Goal: Communication & Community: Ask a question

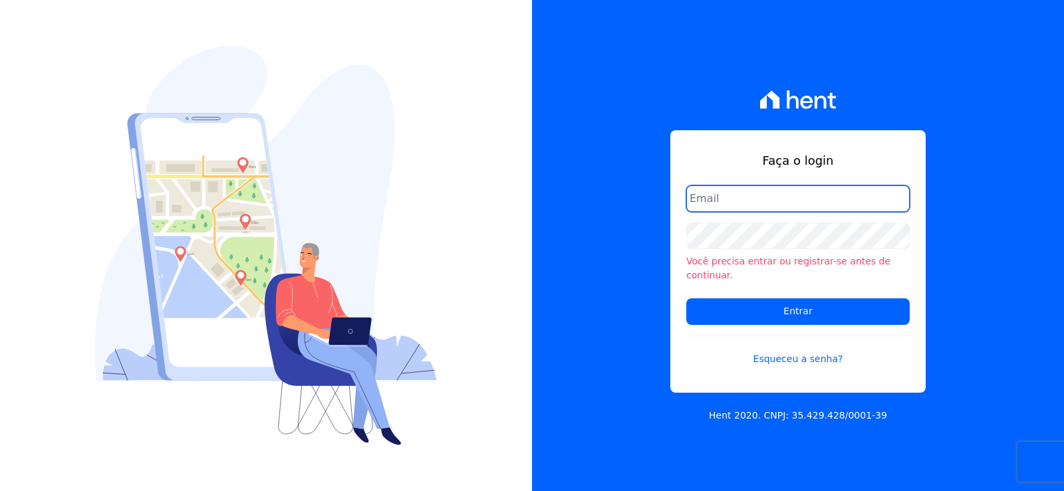
type input "giovana.cavichiollo@sejahype.com.br"
click at [768, 199] on input "giovana.cavichiollo@sejahype.com.br" at bounding box center [797, 198] width 223 height 27
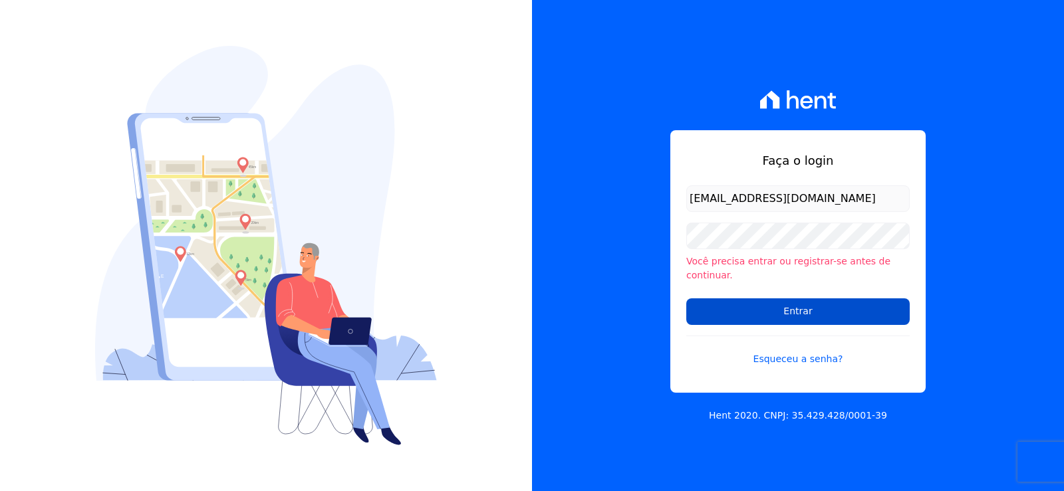
click at [733, 306] on input "Entrar" at bounding box center [797, 311] width 223 height 27
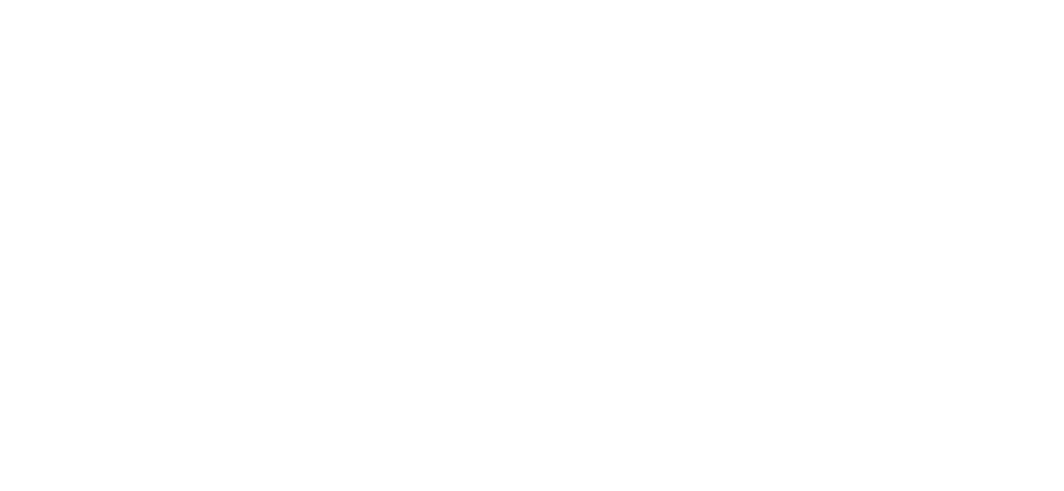
select select
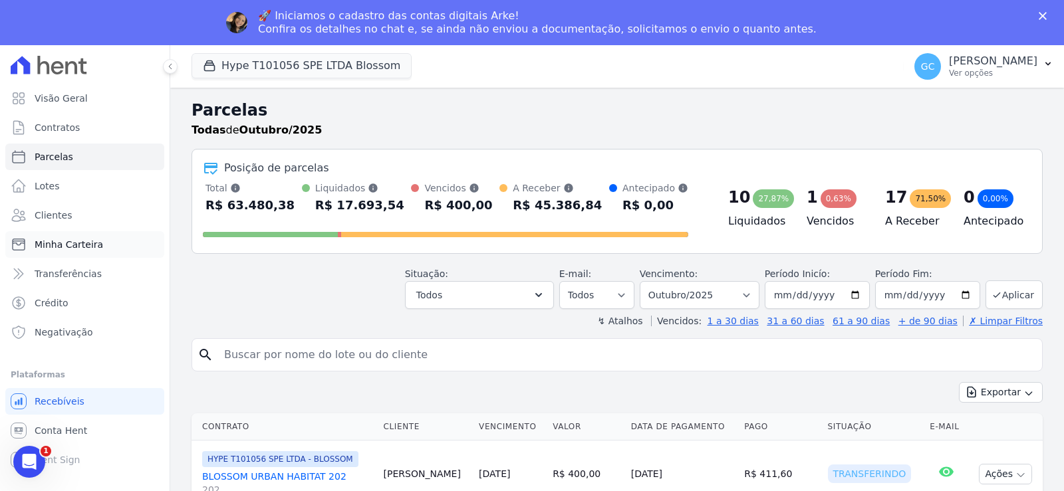
click at [53, 245] on span "Minha Carteira" at bounding box center [69, 244] width 68 height 13
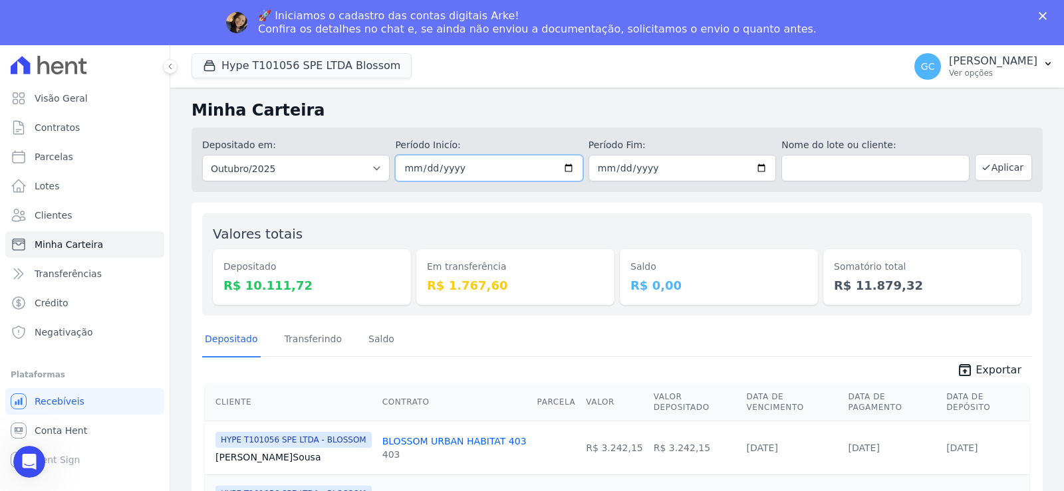
click at [568, 168] on input "2025-10-01" at bounding box center [488, 168] width 187 height 27
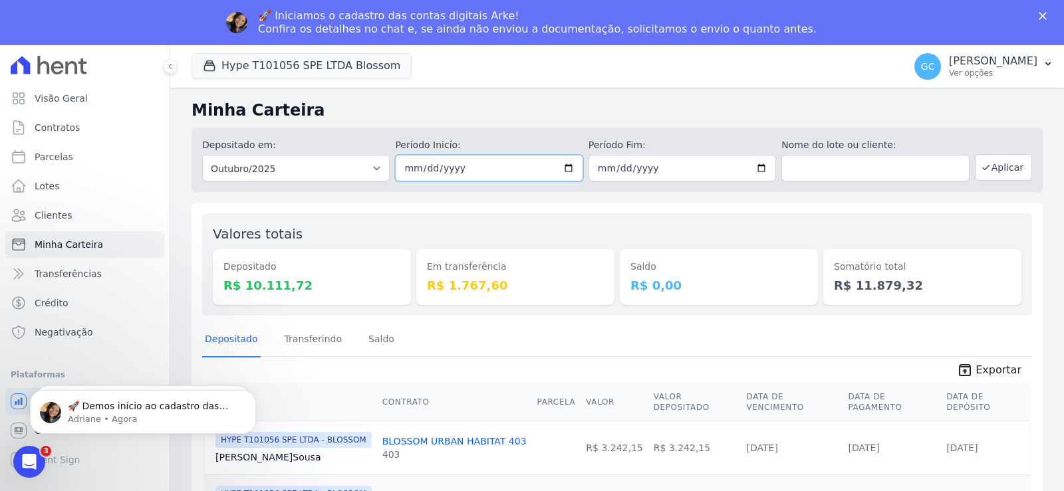
type input "2025-03-01"
click at [753, 170] on input "2025-10-31" at bounding box center [681, 168] width 187 height 27
type input "2025-04-30"
click at [1011, 157] on button "Aplicar" at bounding box center [1002, 167] width 57 height 27
click at [287, 66] on button "Hype T101056 SPE LTDA Blossom" at bounding box center [301, 65] width 220 height 25
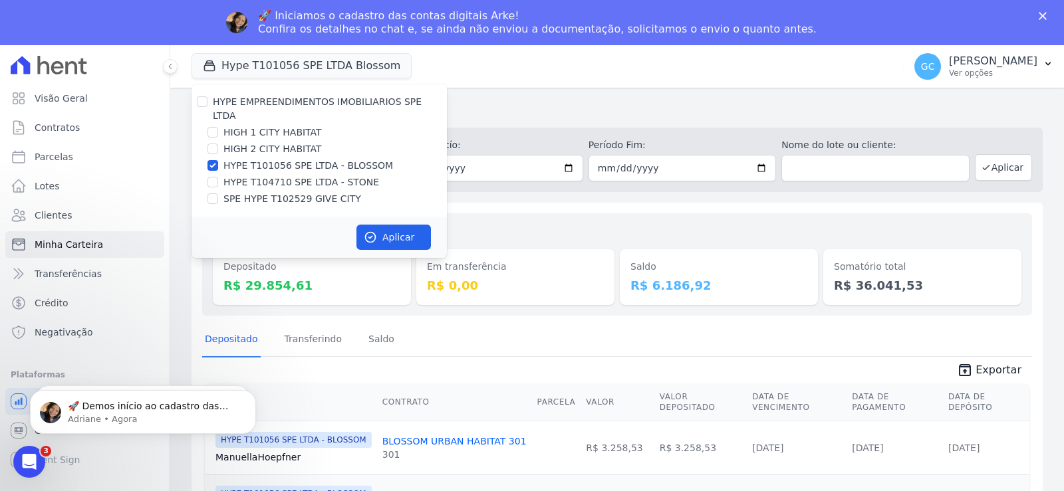
click at [253, 126] on label "HIGH 1 CITY HABITAT" at bounding box center [272, 133] width 98 height 14
click at [218, 127] on input "HIGH 1 CITY HABITAT" at bounding box center [212, 132] width 11 height 11
checkbox input "true"
click at [252, 142] on label "HIGH 2 CITY HABITAT" at bounding box center [272, 149] width 98 height 14
click at [218, 144] on input "HIGH 2 CITY HABITAT" at bounding box center [212, 149] width 11 height 11
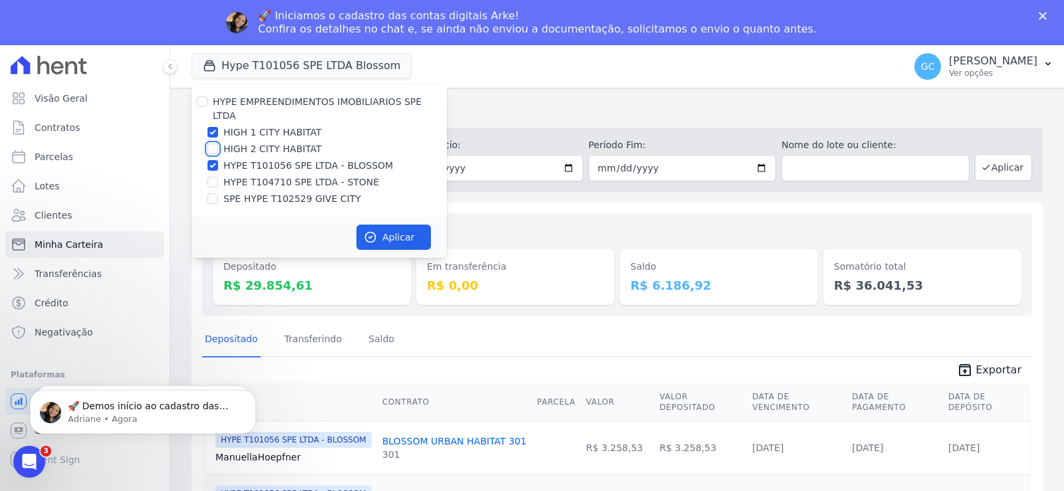
checkbox input "true"
click at [245, 175] on label "HYPE T104710 SPE LTDA - STONE" at bounding box center [301, 182] width 156 height 14
click at [218, 177] on input "HYPE T104710 SPE LTDA - STONE" at bounding box center [212, 182] width 11 height 11
checkbox input "true"
click at [249, 192] on label "SPE HYPE T102529 GIVE CITY" at bounding box center [292, 199] width 138 height 14
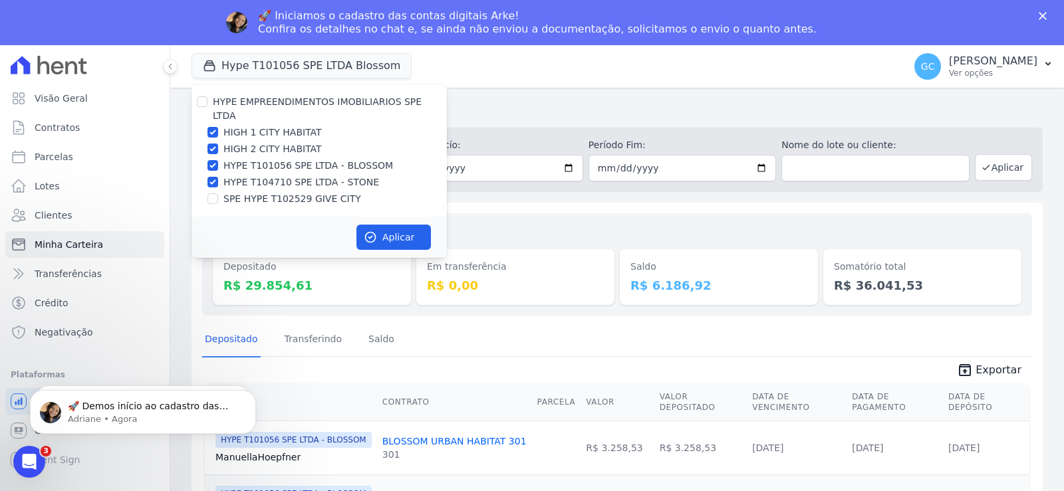
click at [218, 193] on input "SPE HYPE T102529 GIVE CITY" at bounding box center [212, 198] width 11 height 11
checkbox input "true"
click at [405, 227] on button "Aplicar" at bounding box center [393, 237] width 74 height 25
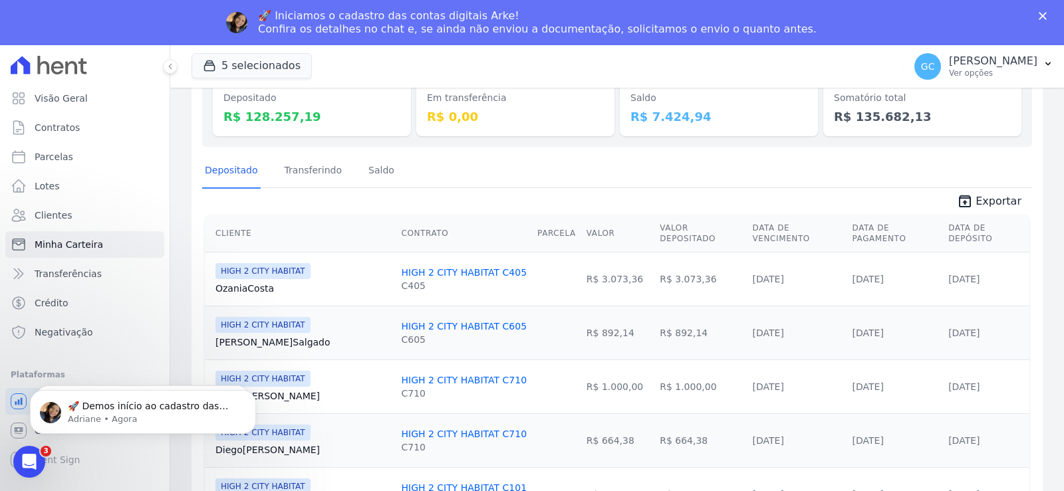
scroll to position [199, 0]
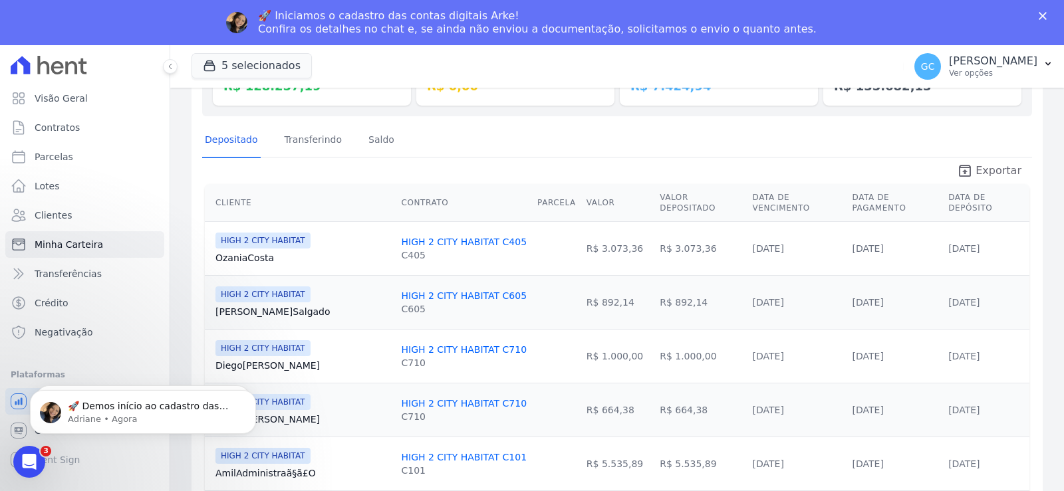
click at [996, 169] on span "Exportar" at bounding box center [998, 171] width 46 height 16
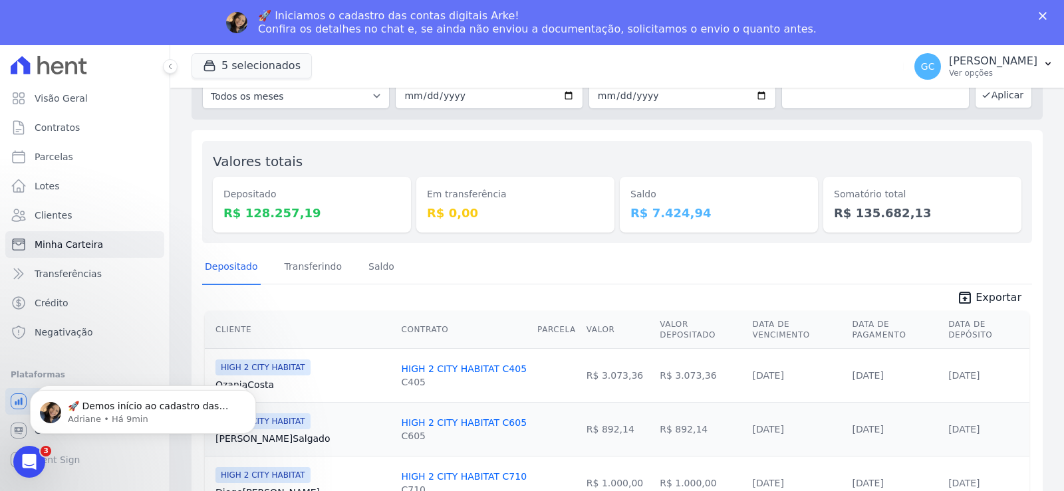
scroll to position [0, 0]
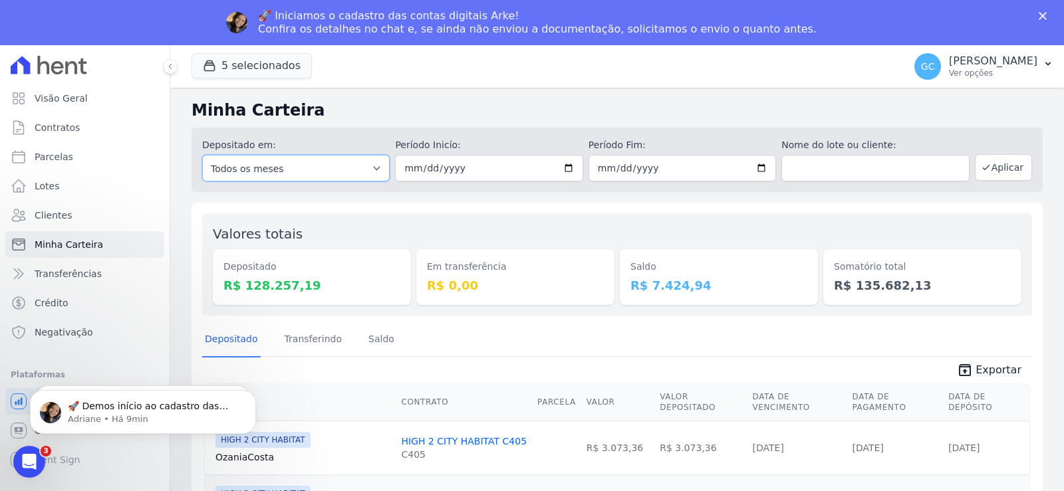
click at [364, 168] on select "Todos os meses Janeiro/2024 Fevereiro/2024 Março/2024 Abril/2024 Maio/2024 Junh…" at bounding box center [295, 168] width 187 height 27
drag, startPoint x: 251, startPoint y: 398, endPoint x: 244, endPoint y: 350, distance: 47.8
click at [251, 397] on icon "Dismiss notification" at bounding box center [252, 395] width 6 height 6
click at [253, 392] on icon "Dismiss notification" at bounding box center [252, 393] width 7 height 7
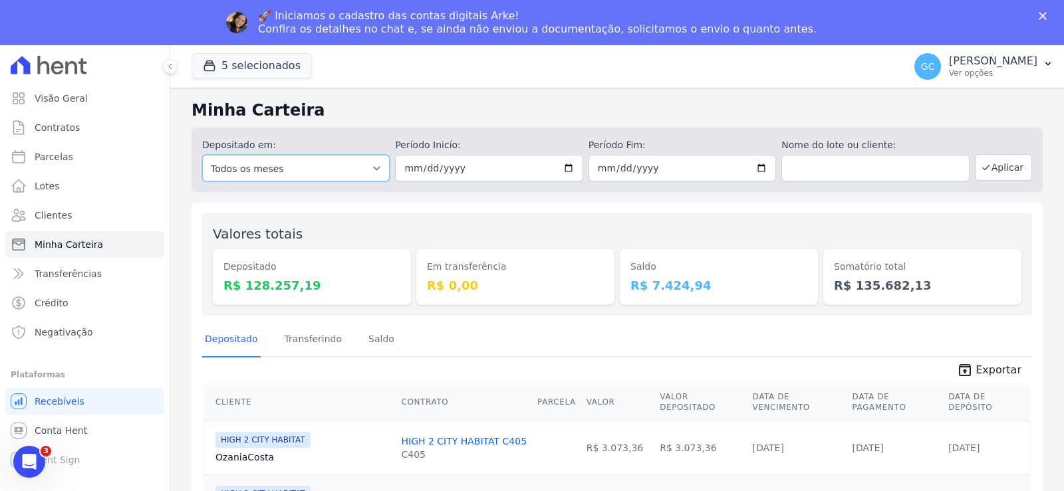
click at [348, 160] on select "Todos os meses Janeiro/2024 Fevereiro/2024 Março/2024 Abril/2024 Maio/2024 Junh…" at bounding box center [295, 168] width 187 height 27
select select "03/2024"
click at [202, 155] on select "Todos os meses Janeiro/2024 Fevereiro/2024 Março/2024 Abril/2024 Maio/2024 Junh…" at bounding box center [295, 168] width 187 height 27
click at [365, 161] on select "Todos os meses Janeiro/2024 Fevereiro/2024 Março/2024 Abril/2024 Maio/2024 Junh…" at bounding box center [295, 168] width 187 height 27
select select "03/2025"
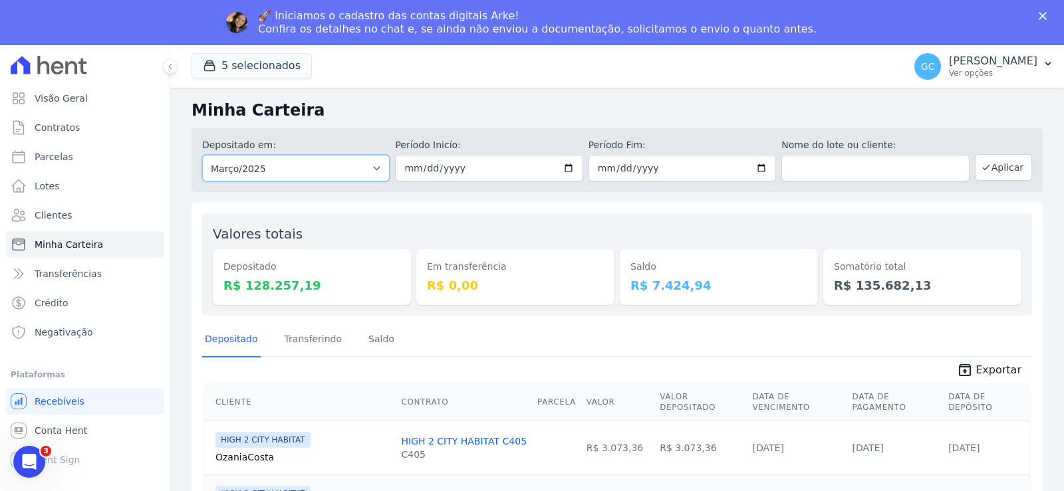
click at [202, 155] on select "Todos os meses Janeiro/2024 Fevereiro/2024 Março/2024 Abril/2024 Maio/2024 Junh…" at bounding box center [295, 168] width 187 height 27
click at [988, 170] on button "Aplicar" at bounding box center [1002, 167] width 57 height 27
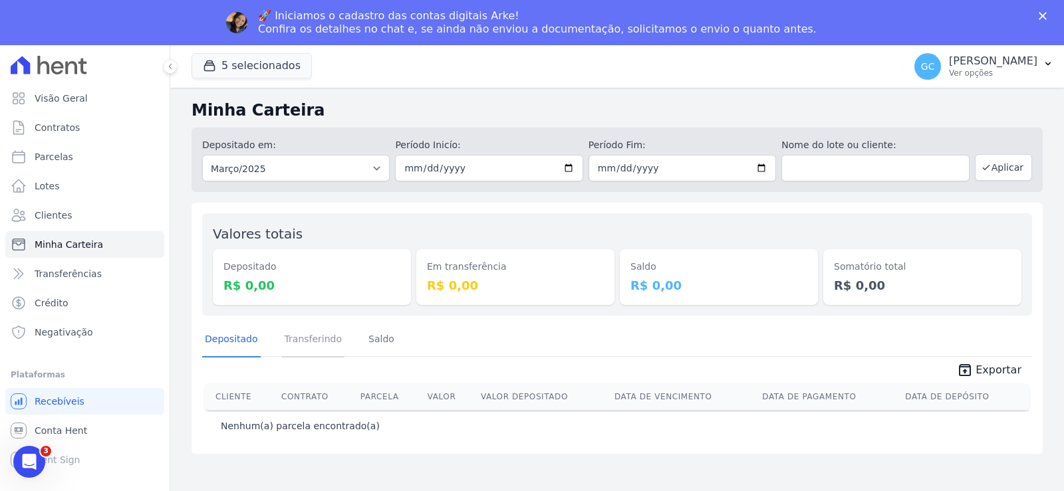
click at [288, 334] on link "Transferindo" at bounding box center [313, 340] width 63 height 35
click at [377, 291] on div "Depositado R$ 0,00" at bounding box center [312, 277] width 198 height 56
click at [366, 332] on link "Saldo" at bounding box center [381, 340] width 31 height 35
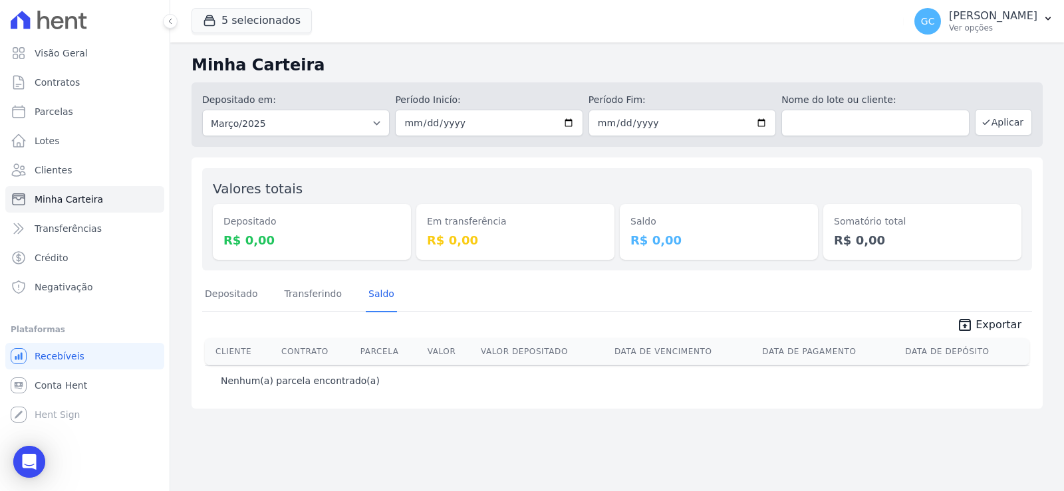
click at [231, 302] on div "Valores totais Depositado R$ 0,00 Em transferência R$ 0,00 Saldo R$ 0,00 Somató…" at bounding box center [616, 283] width 851 height 251
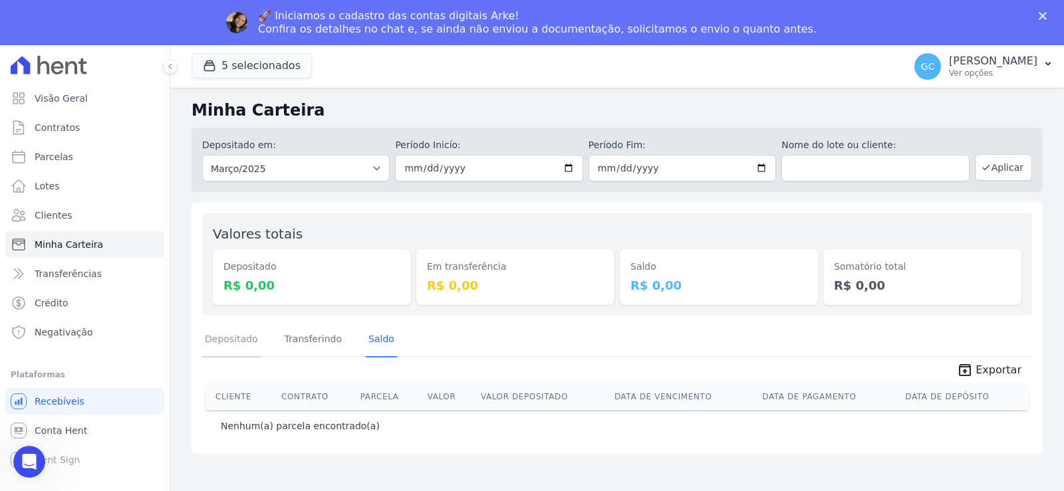
click at [239, 324] on link "Depositado" at bounding box center [231, 340] width 58 height 35
click at [223, 69] on button "5 selecionados" at bounding box center [251, 65] width 120 height 25
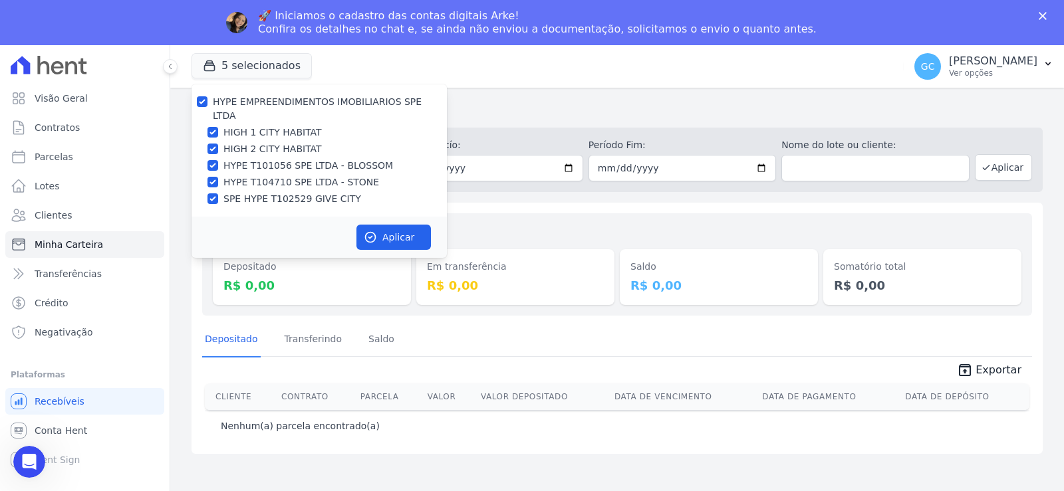
click at [524, 96] on div "Minha Carteira Depositado em: Todos os meses Janeiro/2024 Fevereiro/2024 Março/…" at bounding box center [616, 312] width 893 height 449
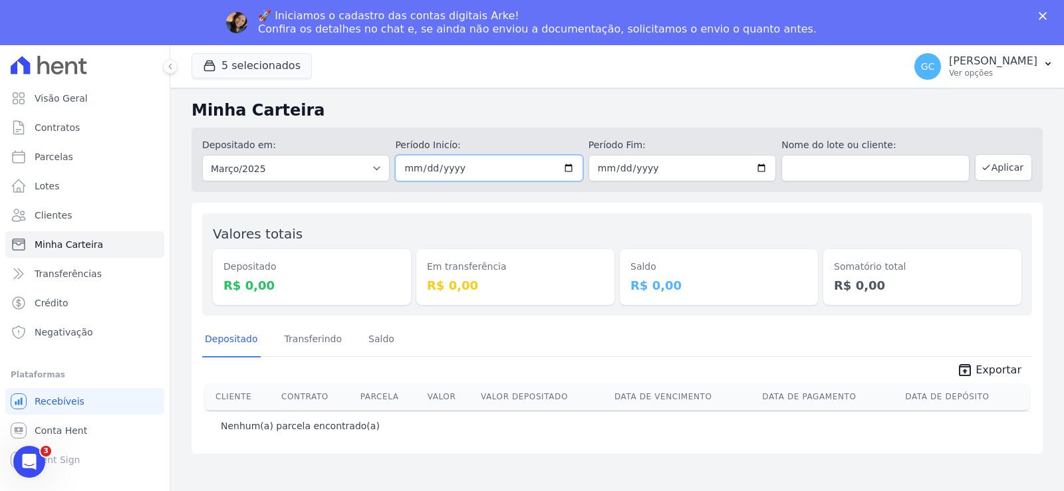
click at [570, 169] on input "2025-03-01" at bounding box center [488, 168] width 187 height 27
type input "[DATE]"
click at [763, 169] on input "2025-03-31" at bounding box center [681, 168] width 187 height 27
type input "[DATE]"
click at [1026, 173] on button "Aplicar" at bounding box center [1002, 167] width 57 height 27
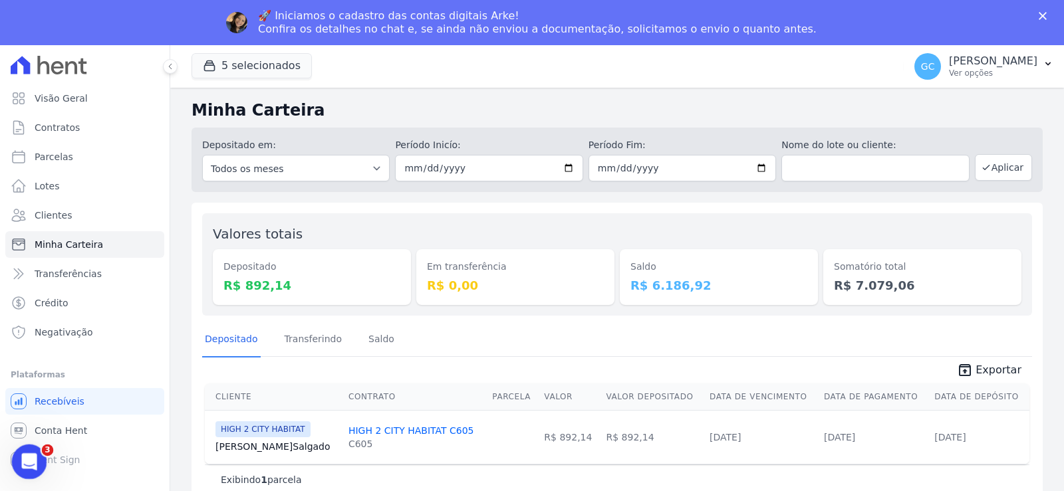
click at [29, 453] on icon "Abertura do Messenger da Intercom" at bounding box center [28, 460] width 22 height 22
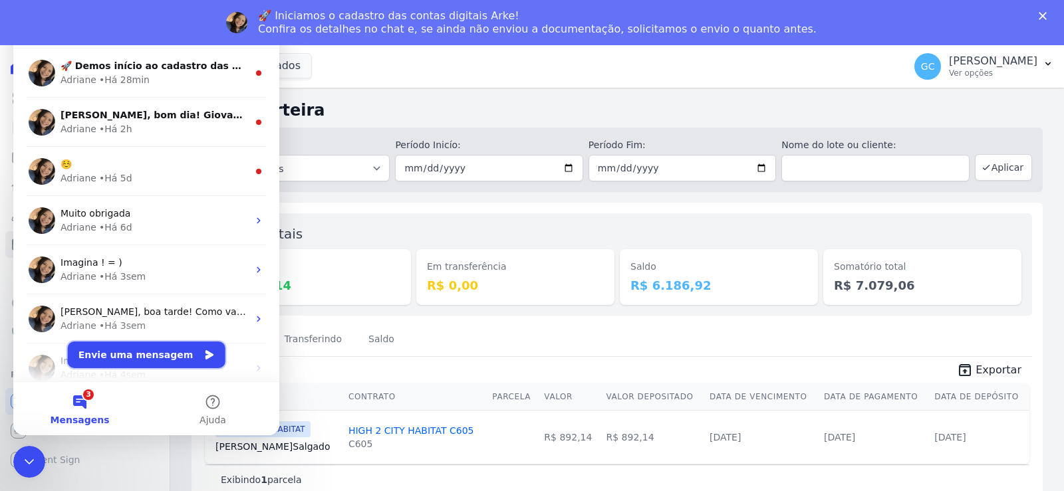
click at [130, 353] on button "Envie uma mensagem" at bounding box center [147, 355] width 158 height 27
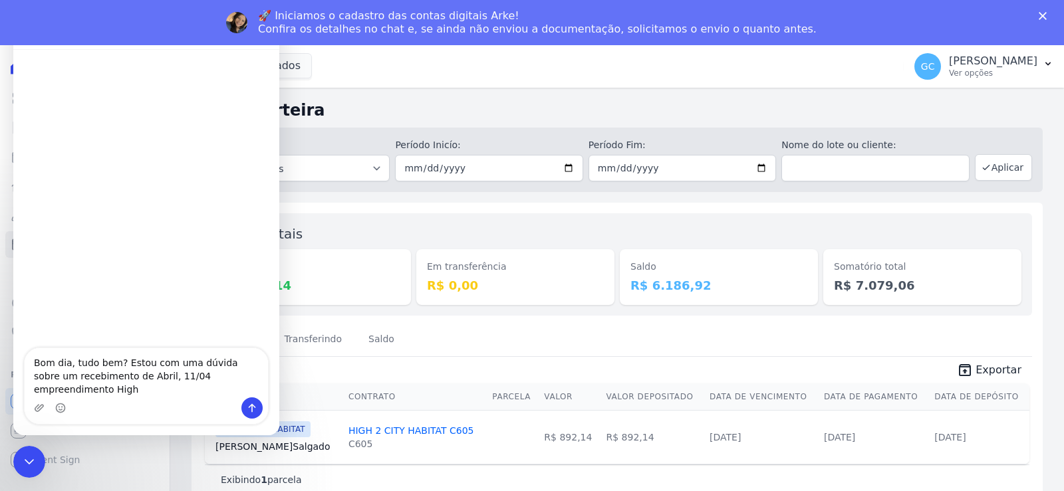
type textarea "Bom dia, tudo bem? Estou com uma dúvida sobre um recebimento de Abril, 11/04 em…"
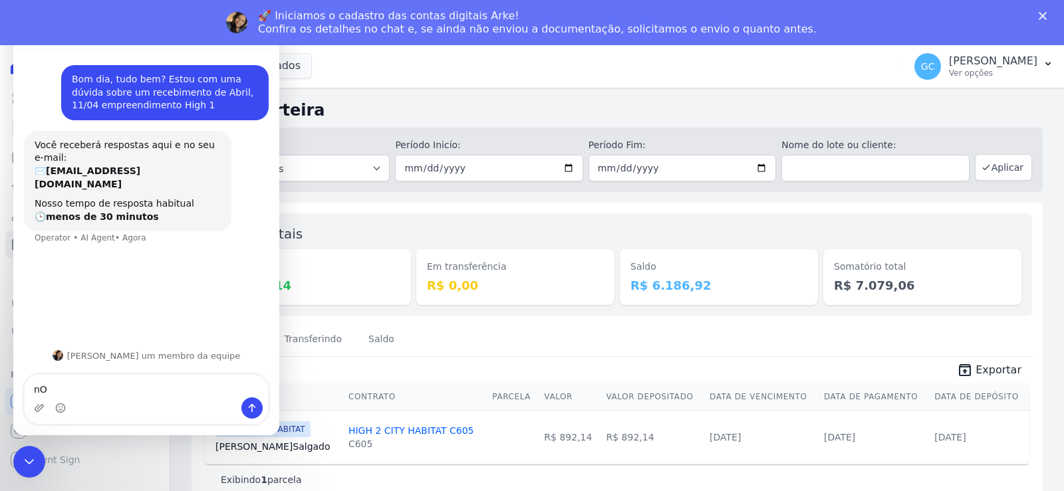
type textarea "n"
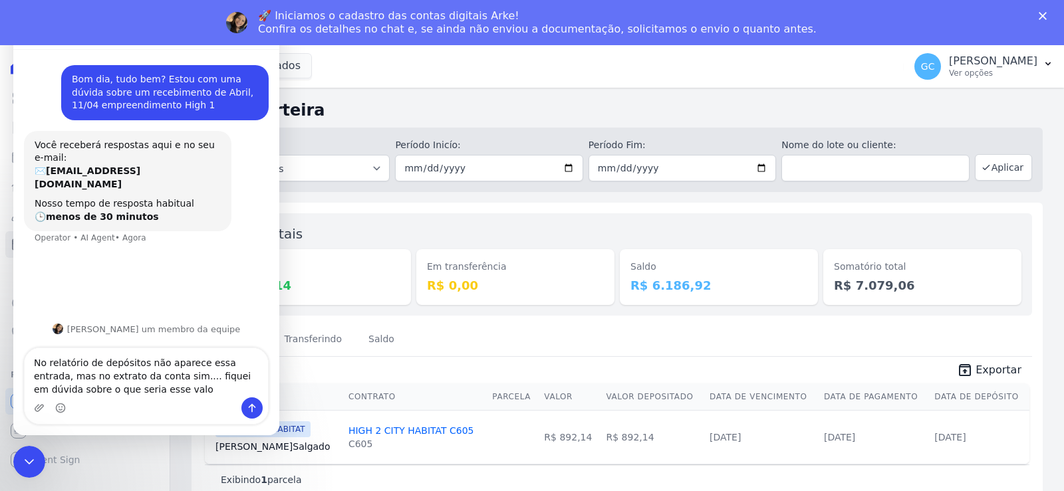
type textarea "No relatório de depósitos não aparece essa entrada, mas no extrato da conta sim…"
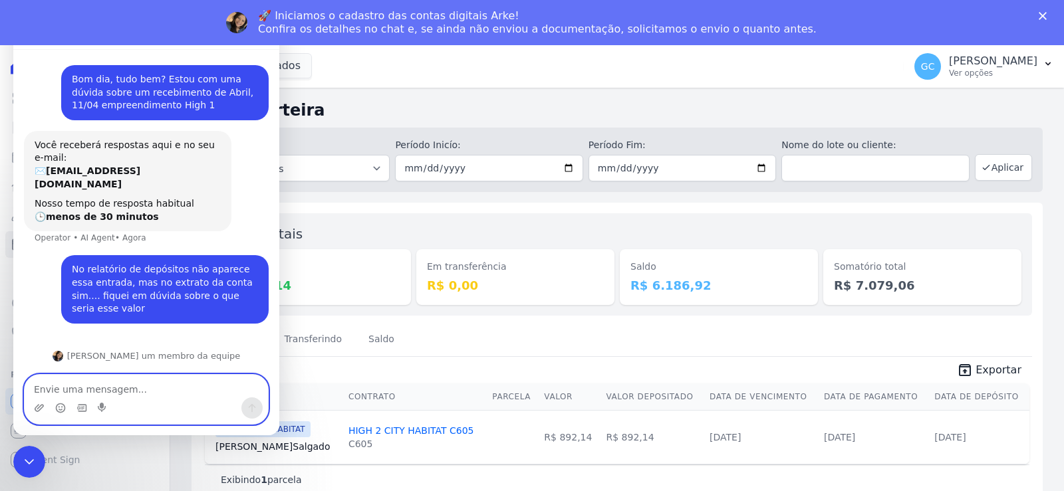
click at [195, 391] on textarea "Envie uma mensagem..." at bounding box center [146, 386] width 243 height 23
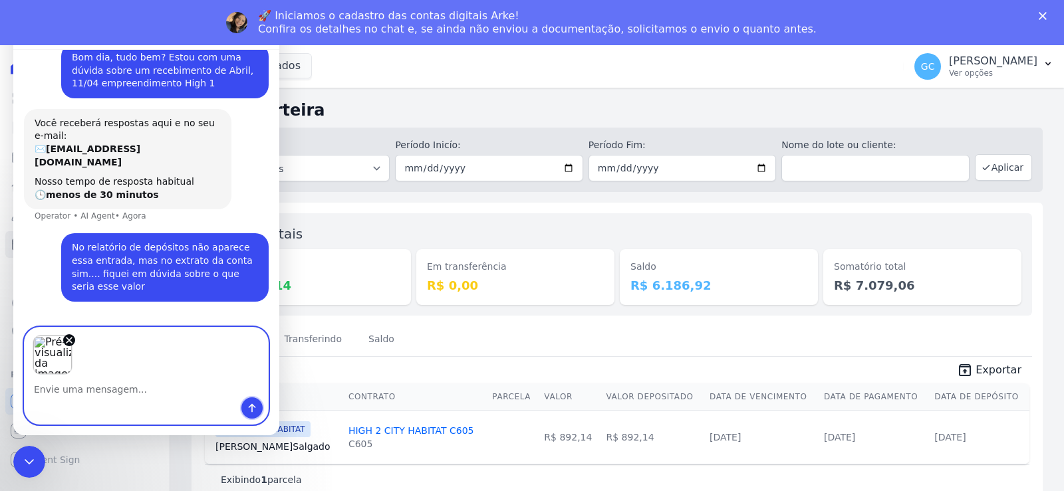
click at [255, 412] on icon "Enviar uma mensagem" at bounding box center [252, 408] width 11 height 11
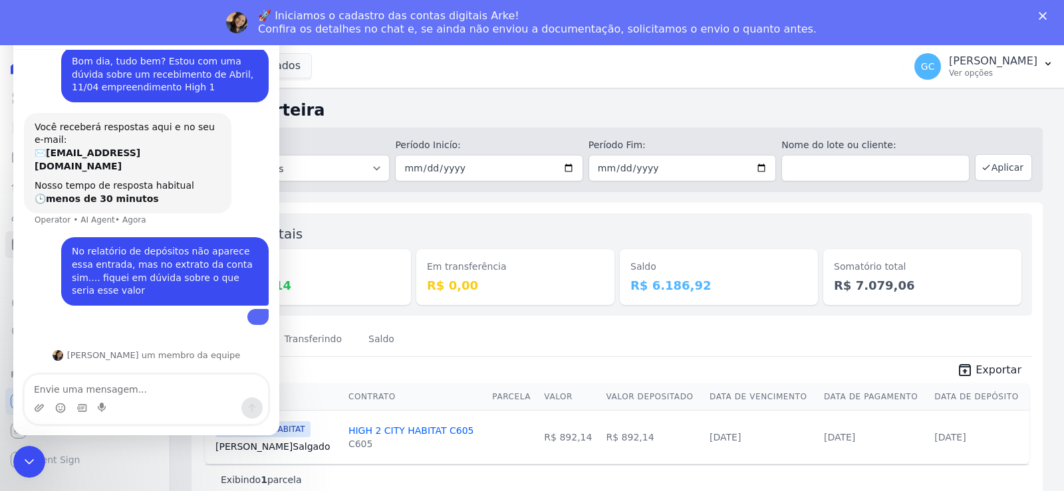
scroll to position [121, 0]
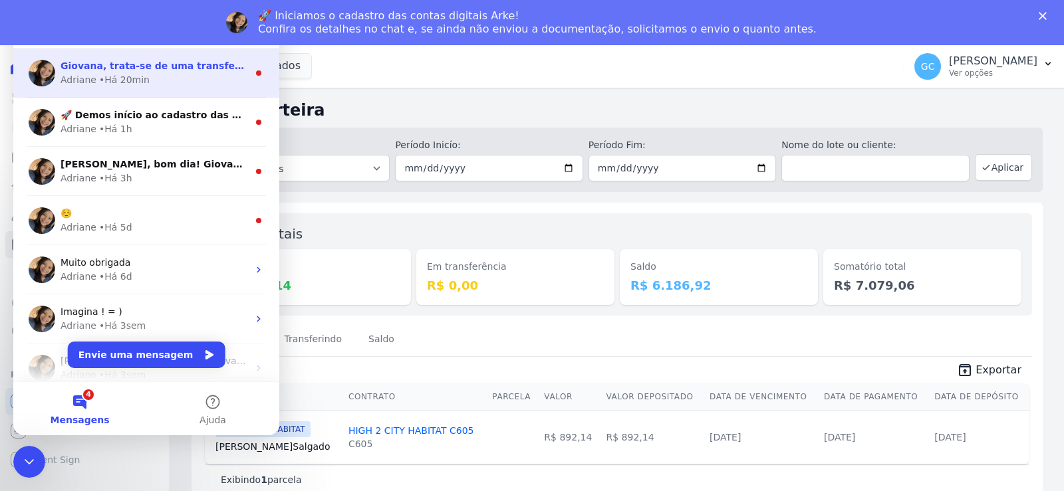
click at [164, 86] on div "Adriane • Há 20min" at bounding box center [153, 80] width 187 height 14
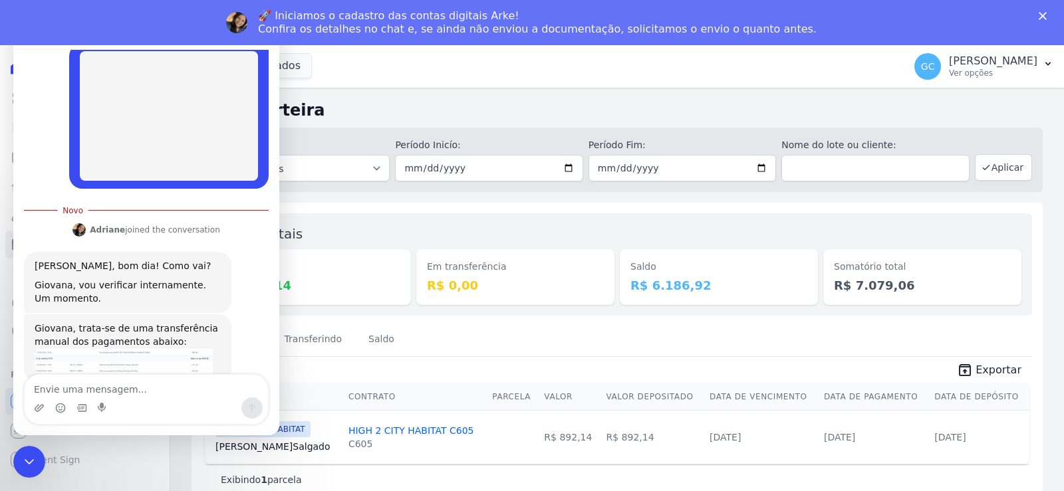
scroll to position [278, 0]
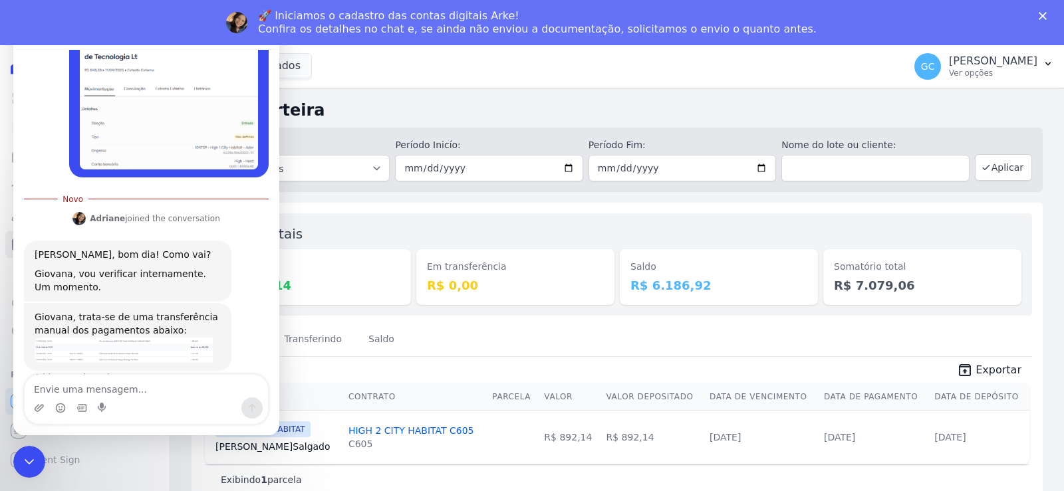
click at [151, 338] on img "Adriane diz…" at bounding box center [124, 350] width 178 height 25
